Goal: Transaction & Acquisition: Book appointment/travel/reservation

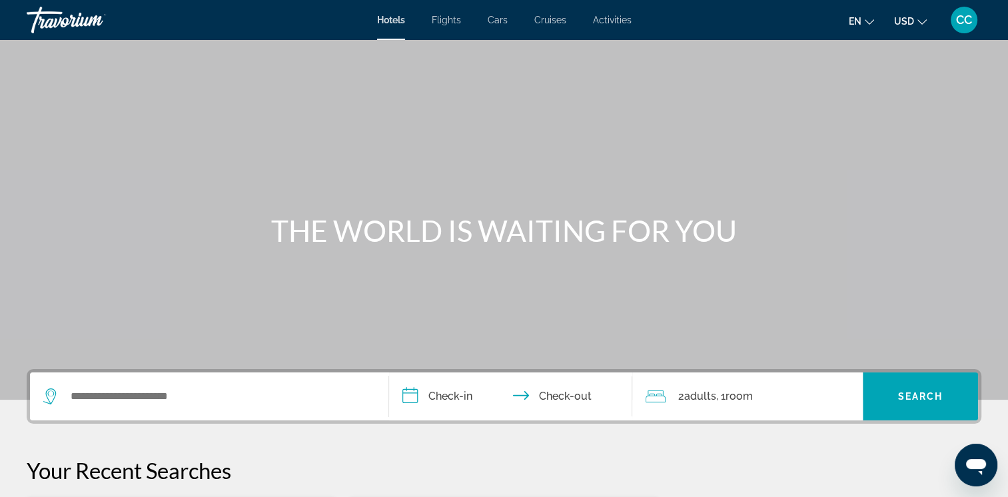
click at [959, 19] on span "CC" at bounding box center [964, 19] width 16 height 13
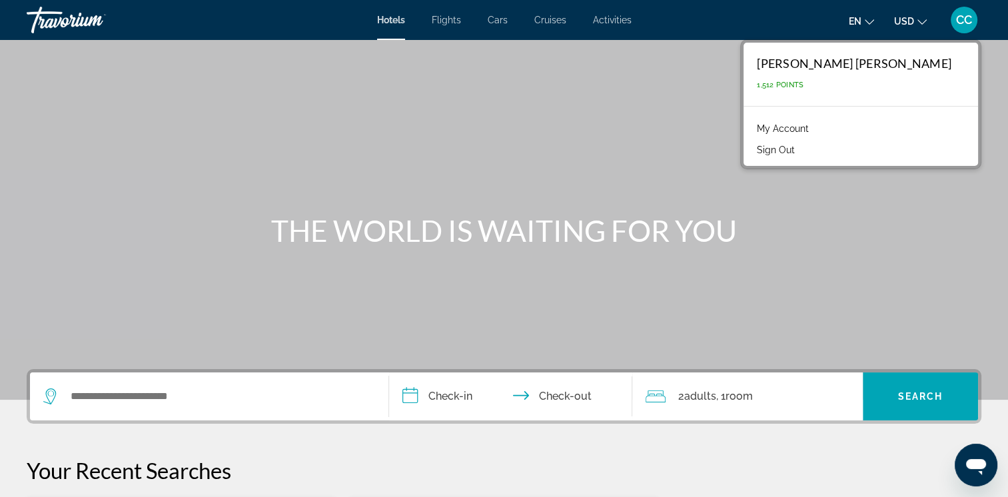
click at [824, 84] on p "1,512 Points" at bounding box center [854, 85] width 195 height 9
click at [829, 83] on p "1,512 Points" at bounding box center [854, 85] width 195 height 9
